Goal: Check status: Check status

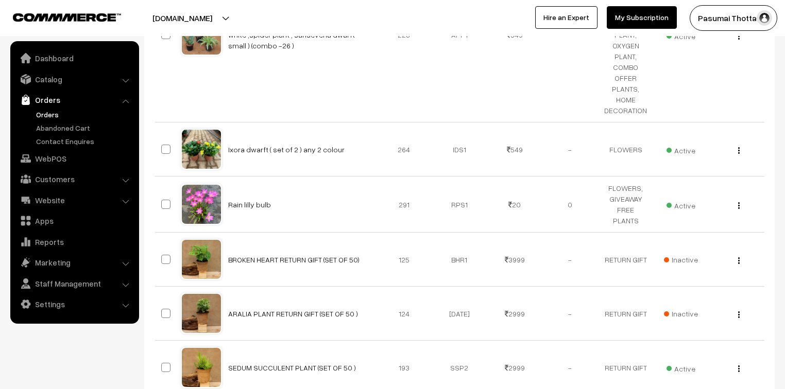
scroll to position [5892, 0]
click at [45, 111] on link "Orders" at bounding box center [84, 114] width 102 height 11
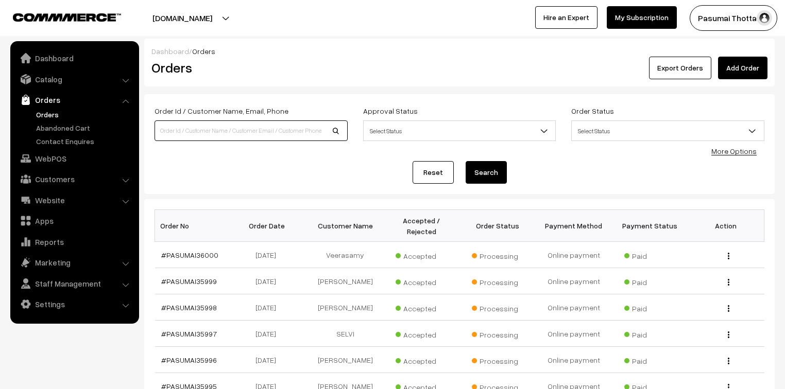
click at [211, 128] on input at bounding box center [250, 131] width 193 height 21
type input "35608"
click at [466, 161] on button "Search" at bounding box center [486, 172] width 41 height 23
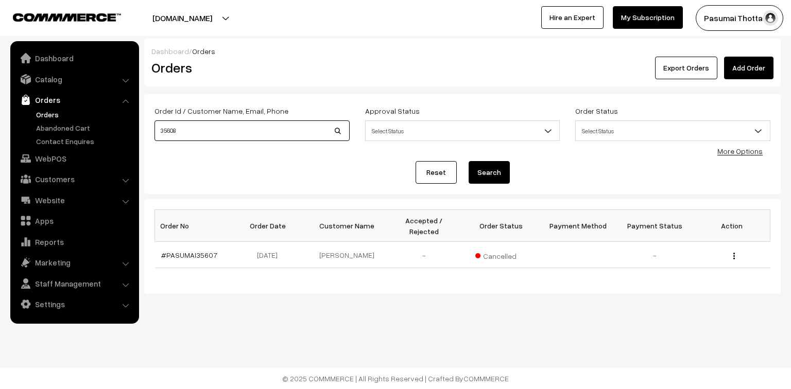
click at [177, 130] on input "35608" at bounding box center [251, 131] width 195 height 21
type input "35609"
click at [469, 161] on button "Search" at bounding box center [489, 172] width 41 height 23
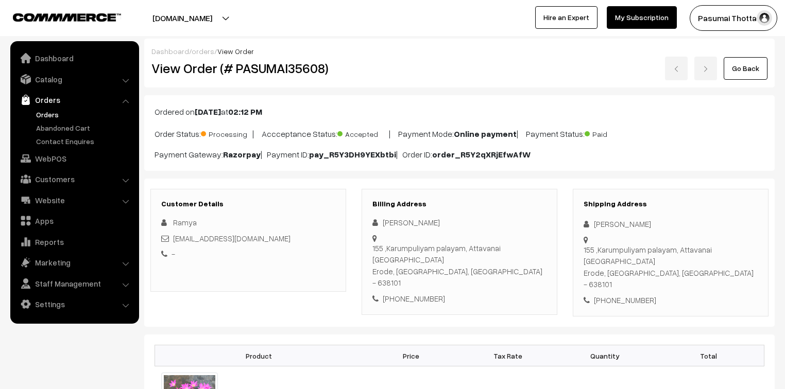
scroll to position [41, 0]
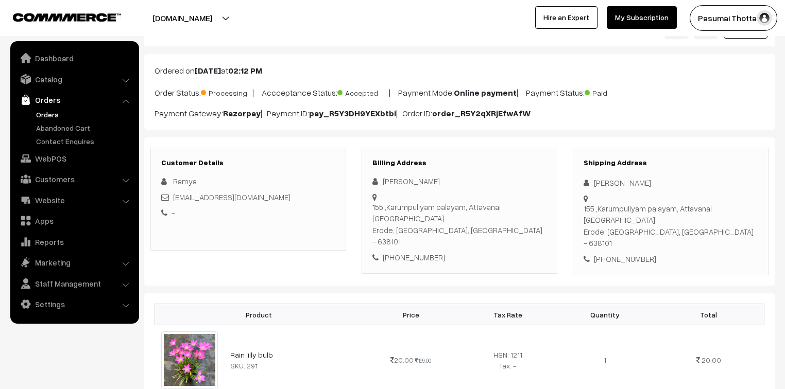
click at [624, 141] on div "Customer Details [GEOGRAPHIC_DATA] [EMAIL_ADDRESS][DOMAIN_NAME] - Billing Addre…" at bounding box center [459, 212] width 630 height 149
click at [623, 138] on div "Customer Details [GEOGRAPHIC_DATA] [EMAIL_ADDRESS][DOMAIN_NAME] - Billing Addre…" at bounding box center [459, 212] width 630 height 149
click at [625, 158] on div "Shipping Address [PERSON_NAME] [STREET_ADDRESS] [PHONE_NUMBER]" at bounding box center [671, 212] width 196 height 128
click at [625, 159] on h3 "Shipping Address" at bounding box center [670, 163] width 174 height 9
